Goal: Obtain resource: Download file/media

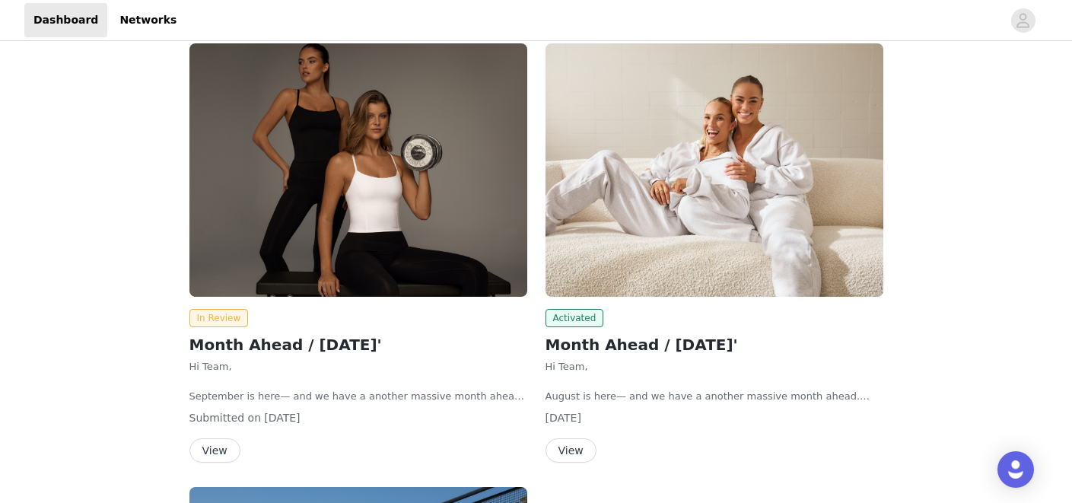
scroll to position [86, 0]
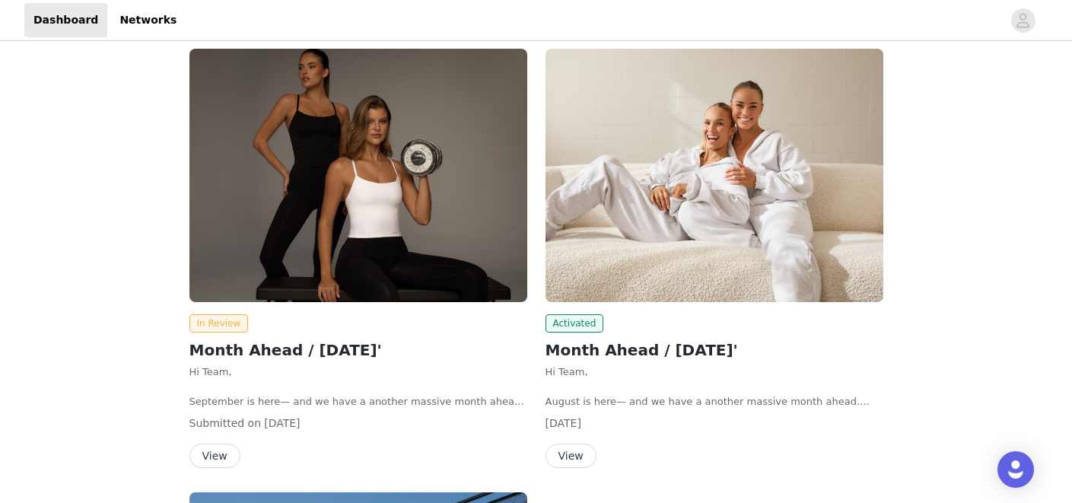
click at [421, 197] on img at bounding box center [358, 175] width 338 height 253
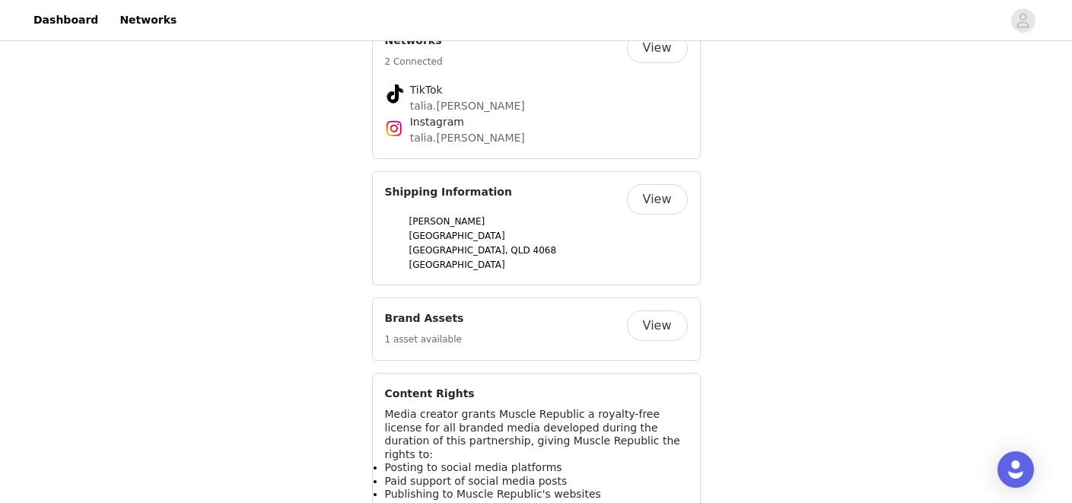
scroll to position [790, 0]
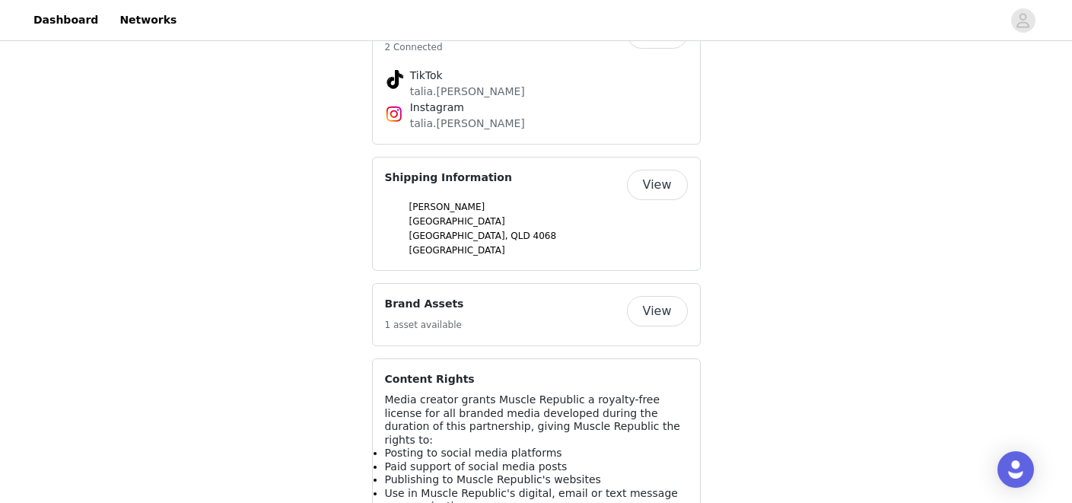
click at [669, 296] on button "View" at bounding box center [657, 311] width 61 height 30
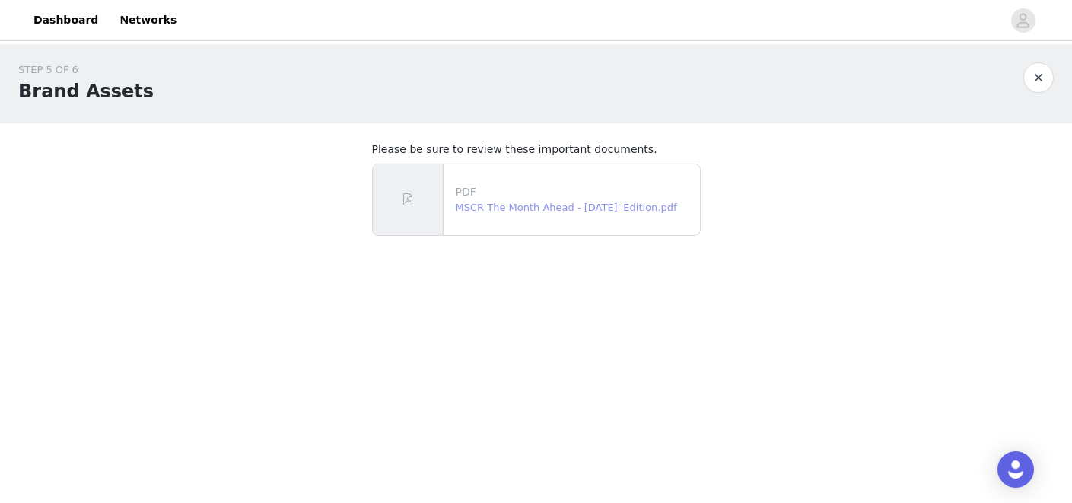
click at [504, 207] on link "MSCR The Month Ahead - [DATE]' Edition.pdf" at bounding box center [566, 207] width 221 height 11
click at [1037, 65] on button "button" at bounding box center [1038, 77] width 30 height 30
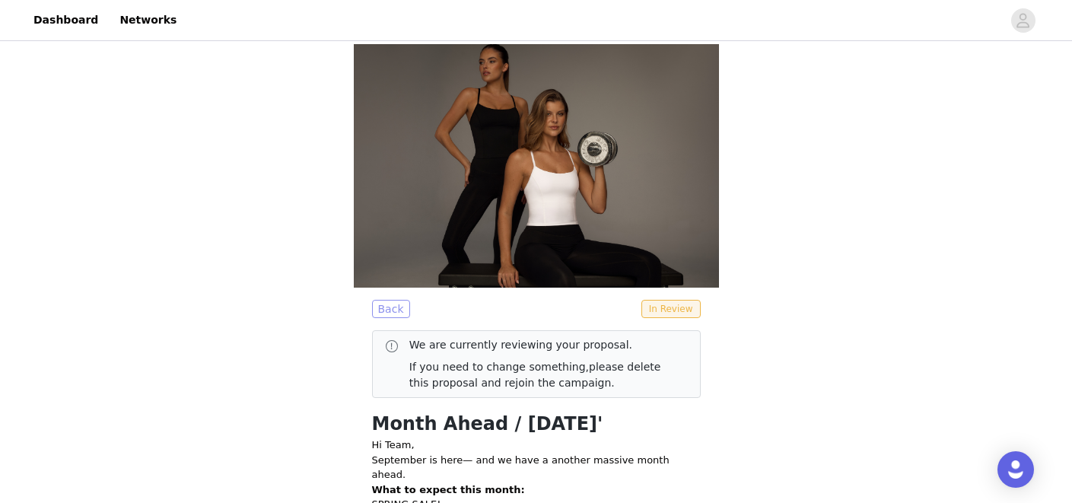
click at [399, 310] on button "Back" at bounding box center [391, 309] width 38 height 18
